Goal: Transaction & Acquisition: Purchase product/service

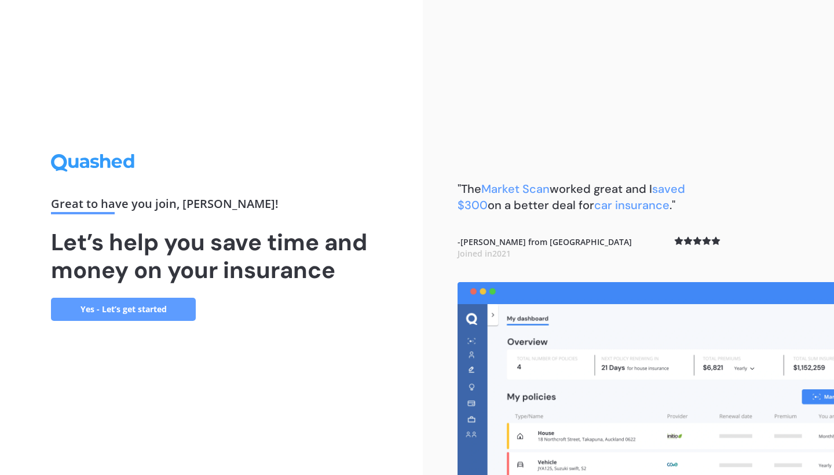
click at [148, 301] on link "Yes - Let’s get started" at bounding box center [123, 309] width 145 height 23
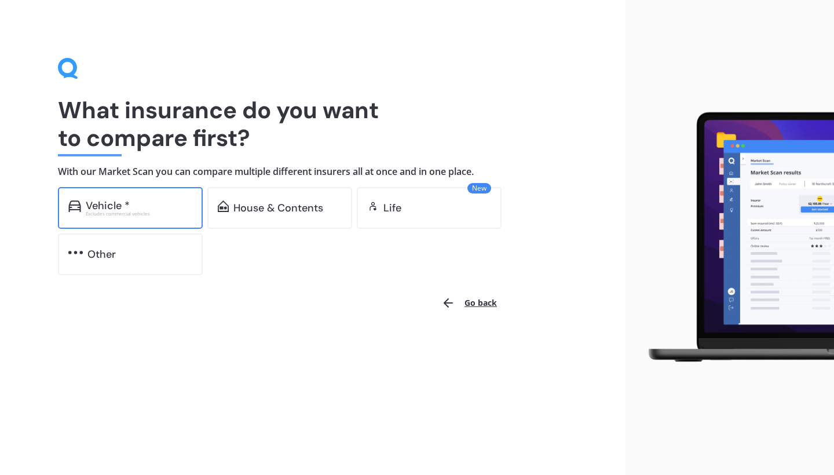
click at [154, 195] on div "Vehicle * Excludes commercial vehicles" at bounding box center [130, 208] width 145 height 42
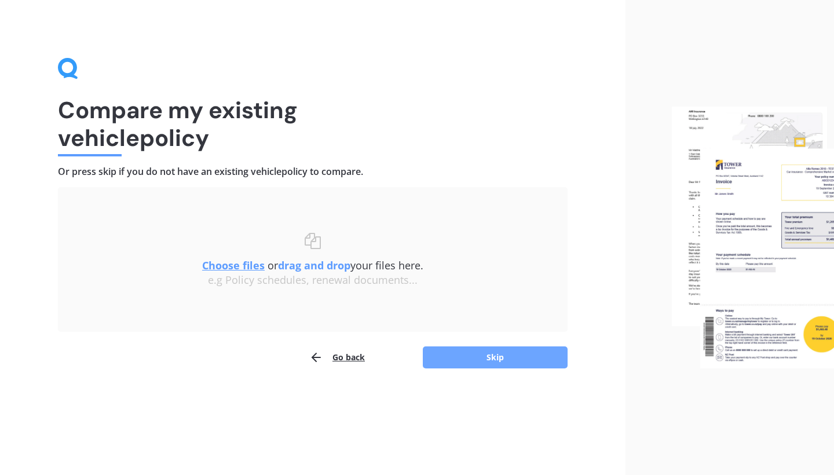
click at [473, 363] on button "Skip" at bounding box center [495, 357] width 145 height 22
